Goal: Feedback & Contribution: Submit feedback/report problem

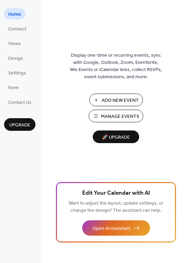
click at [121, 137] on span "🚀 Upgrade" at bounding box center [116, 137] width 38 height 9
click at [25, 29] on span "Connect" at bounding box center [17, 29] width 18 height 7
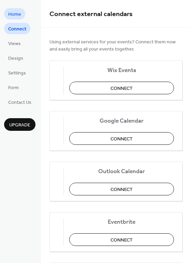
click at [12, 14] on span "Home" at bounding box center [14, 14] width 13 height 7
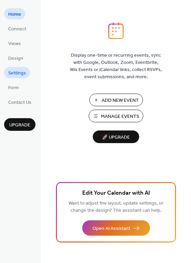
click at [20, 71] on span "Settings" at bounding box center [17, 73] width 18 height 7
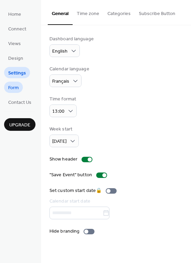
click at [8, 86] on span "Form" at bounding box center [13, 87] width 11 height 7
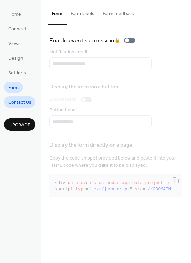
click at [20, 101] on span "Contact Us" at bounding box center [19, 102] width 23 height 7
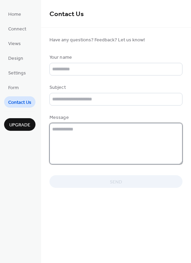
click at [109, 162] on textarea at bounding box center [115, 143] width 133 height 41
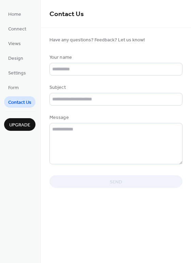
click at [16, 124] on span "Upgrade" at bounding box center [19, 124] width 21 height 7
